Goal: Task Accomplishment & Management: Use online tool/utility

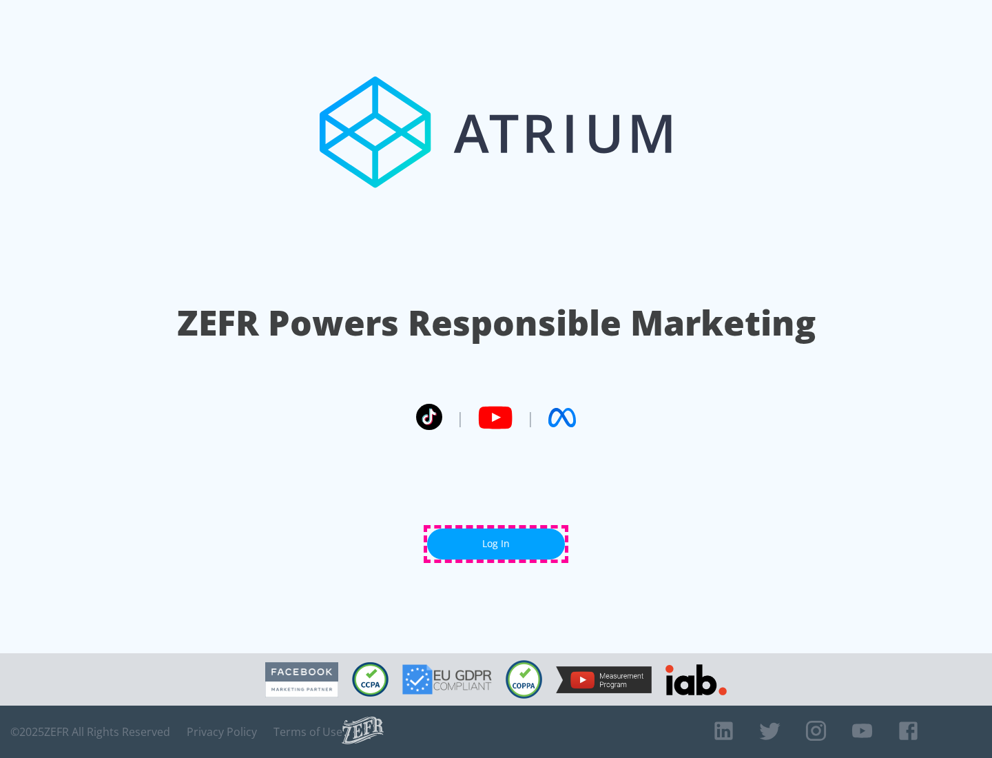
click at [496, 543] on link "Log In" at bounding box center [496, 543] width 138 height 31
